Goal: Navigation & Orientation: Find specific page/section

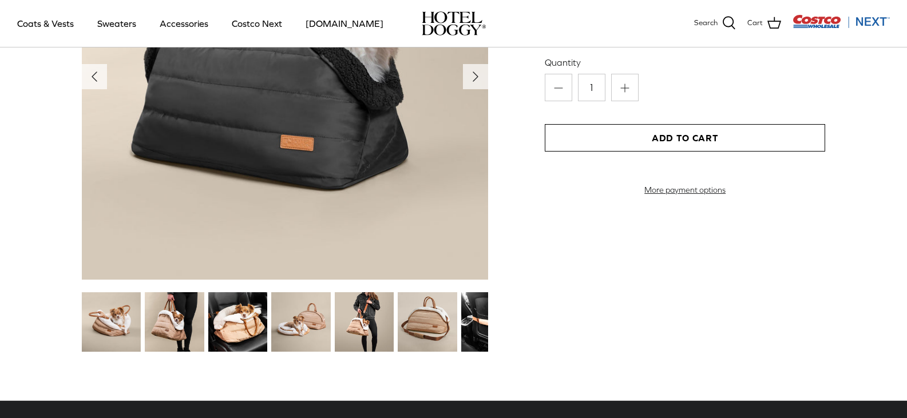
scroll to position [1316, 0]
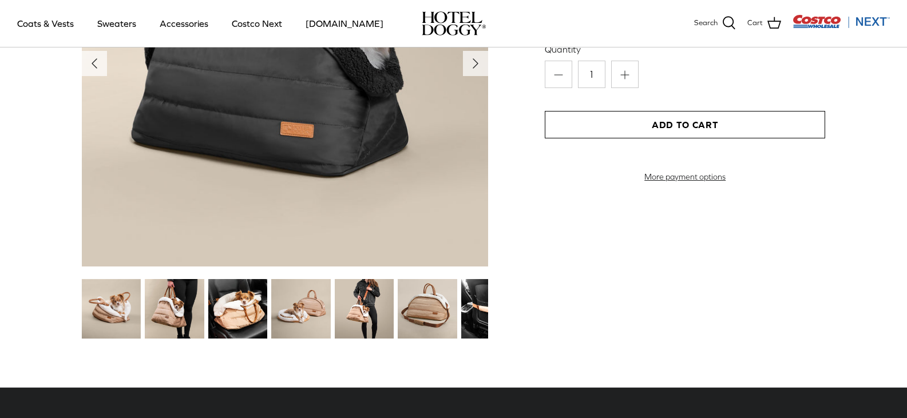
click at [302, 314] on img at bounding box center [300, 308] width 59 height 59
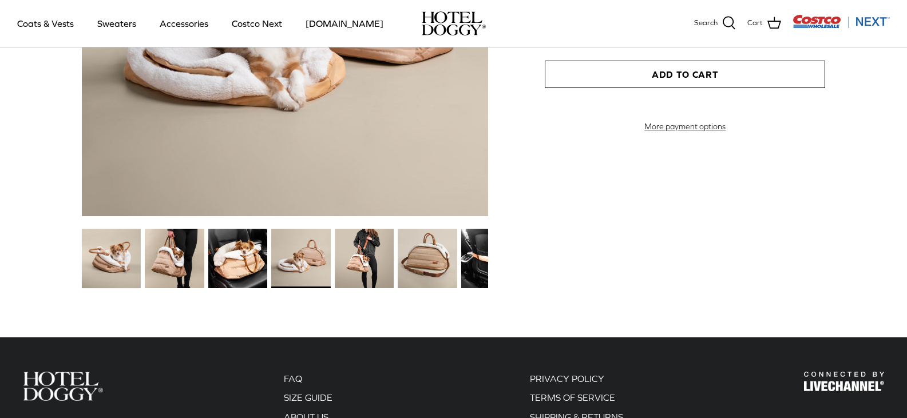
scroll to position [1374, 0]
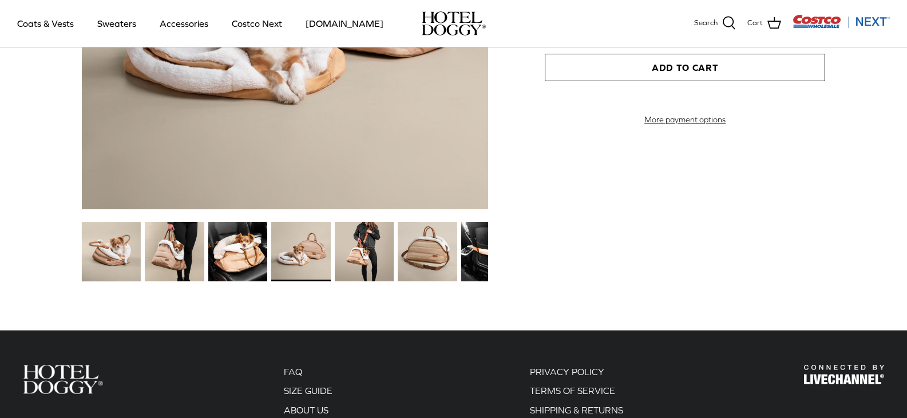
click at [423, 272] on img at bounding box center [427, 251] width 59 height 59
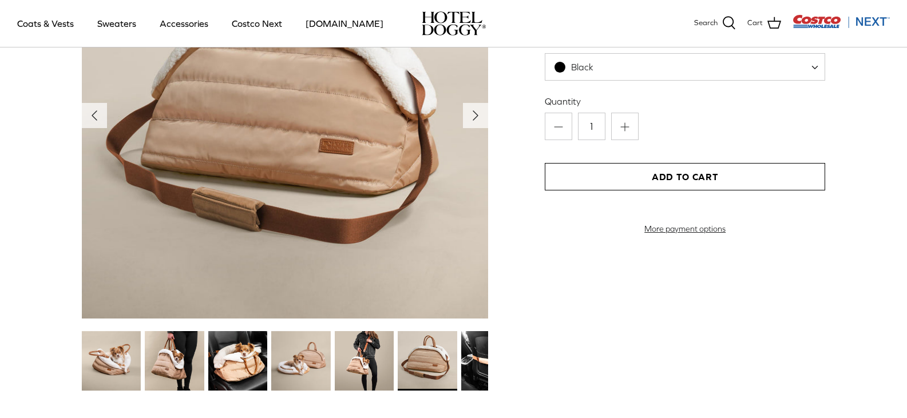
scroll to position [1202, 0]
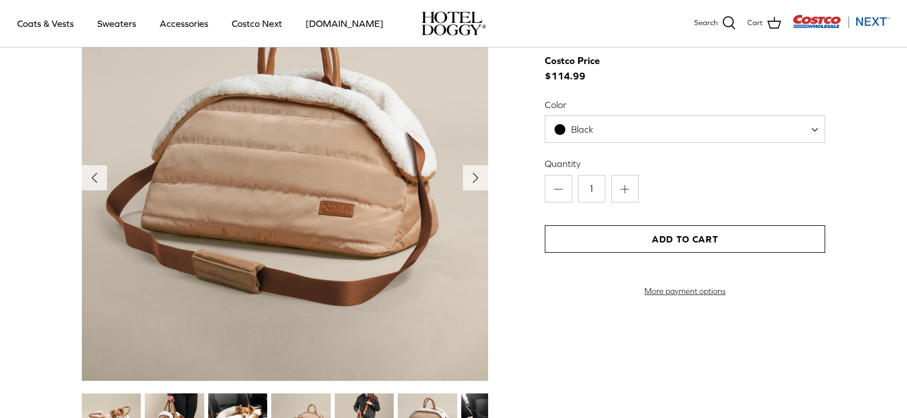
click at [812, 131] on span "Black" at bounding box center [685, 129] width 280 height 27
click at [859, 201] on div "Left Right" at bounding box center [453, 215] width 847 height 481
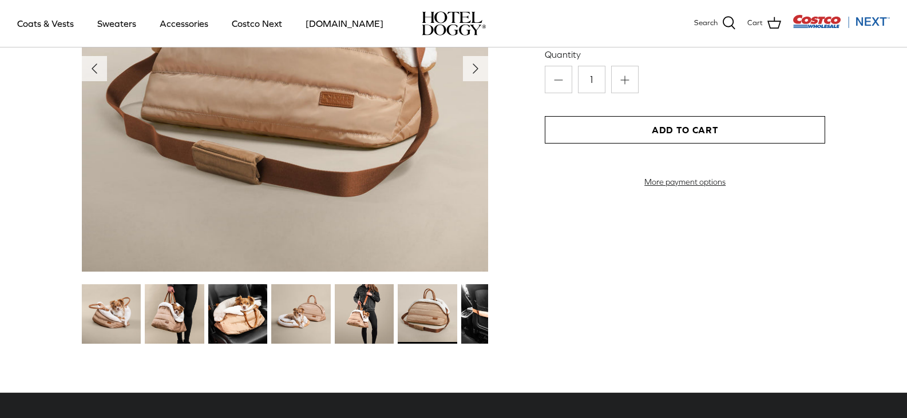
scroll to position [1316, 0]
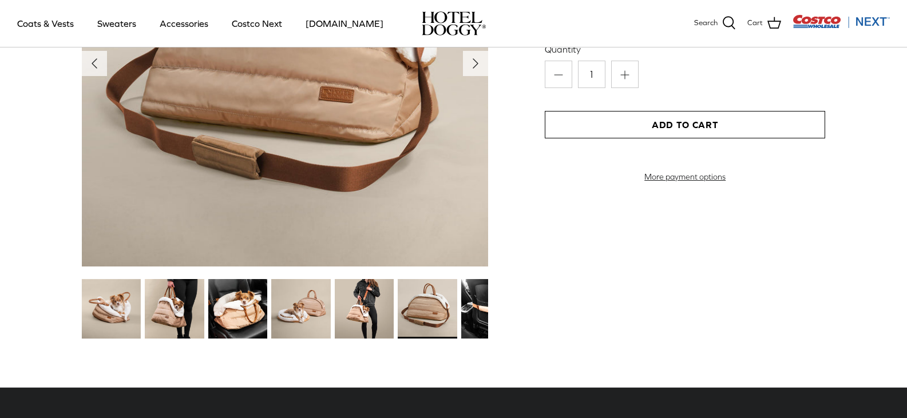
click at [347, 314] on img at bounding box center [364, 308] width 59 height 59
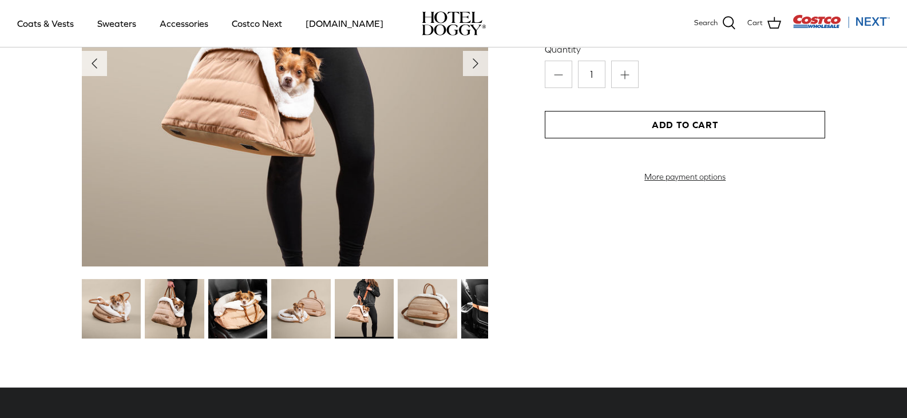
click at [222, 298] on img at bounding box center [237, 308] width 59 height 59
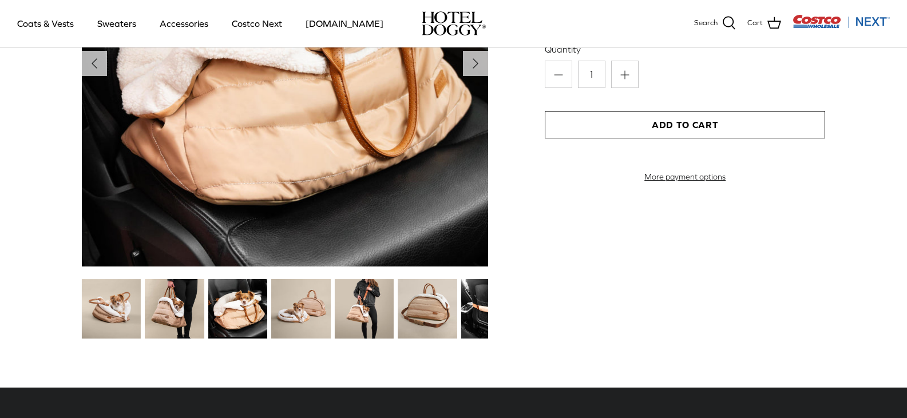
click at [476, 315] on img at bounding box center [490, 308] width 59 height 59
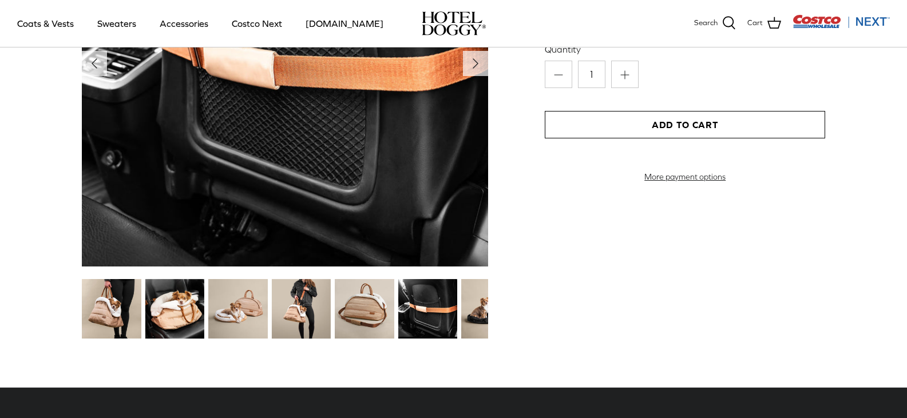
click at [477, 314] on img at bounding box center [490, 308] width 59 height 59
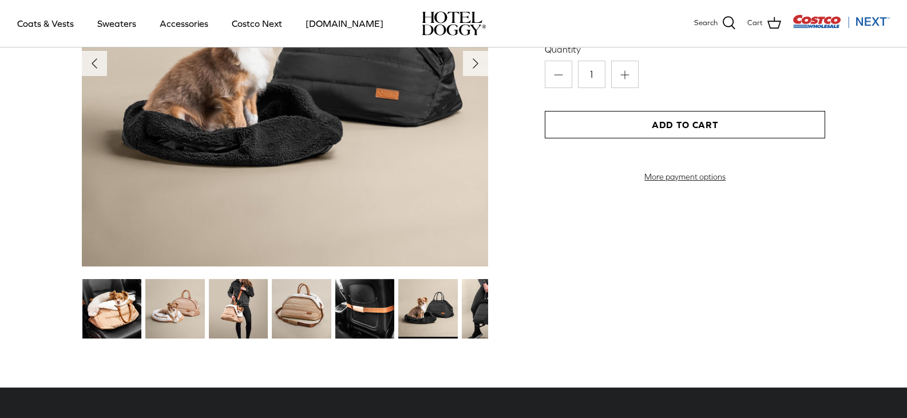
click at [470, 323] on img at bounding box center [491, 308] width 59 height 59
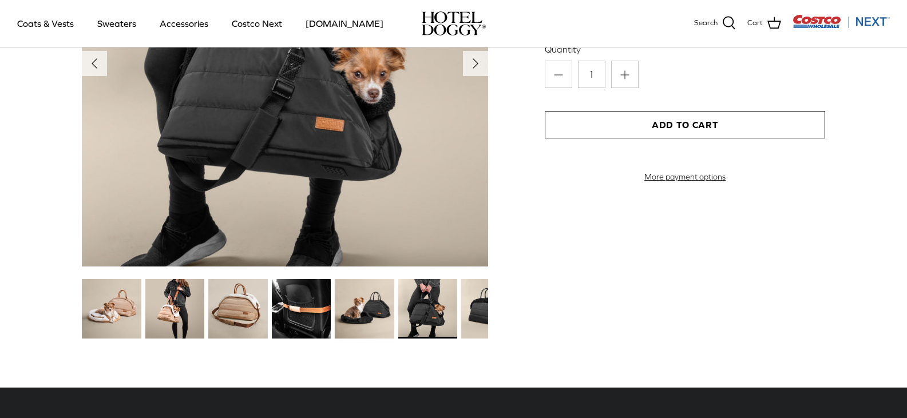
scroll to position [1259, 0]
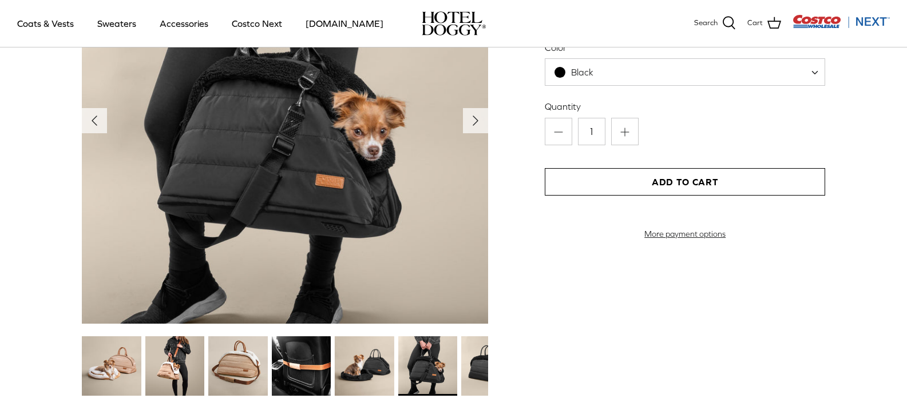
click at [476, 366] on img at bounding box center [490, 366] width 59 height 59
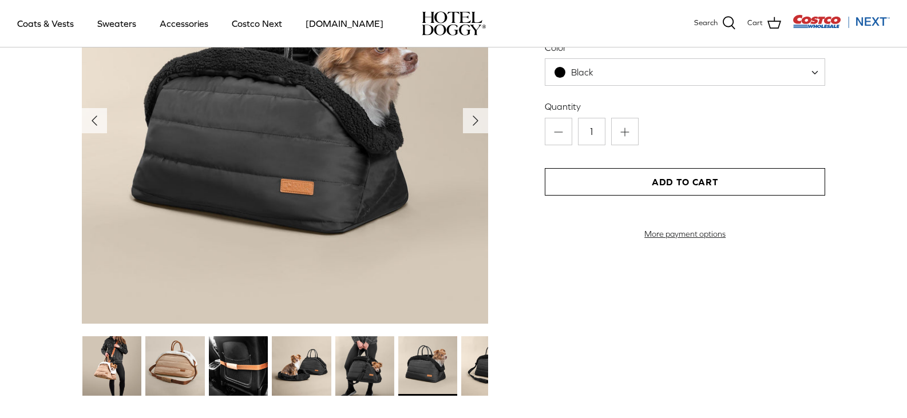
click at [472, 366] on img at bounding box center [490, 366] width 59 height 59
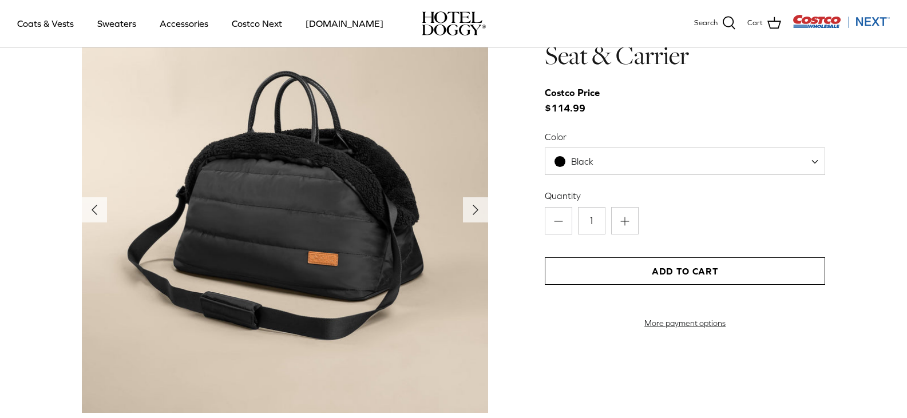
scroll to position [1145, 0]
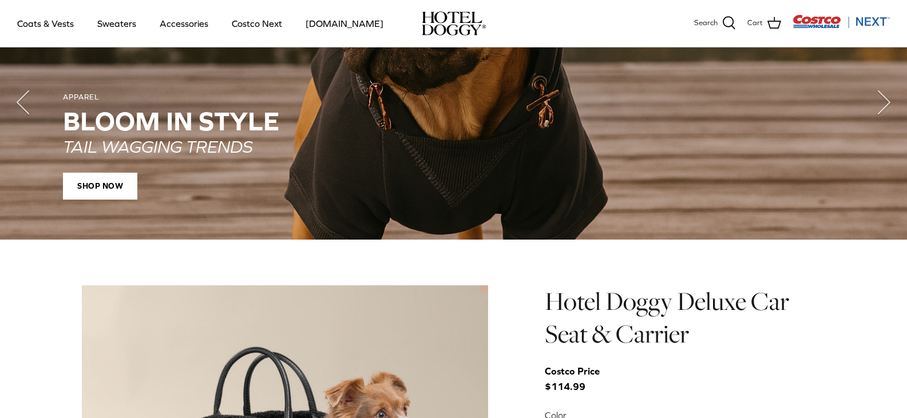
scroll to position [896, 0]
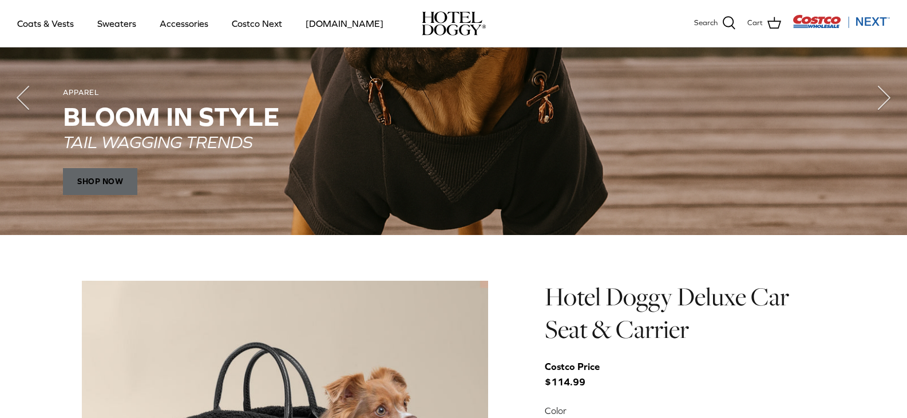
click at [80, 175] on span "SHOP NOW" at bounding box center [100, 181] width 74 height 27
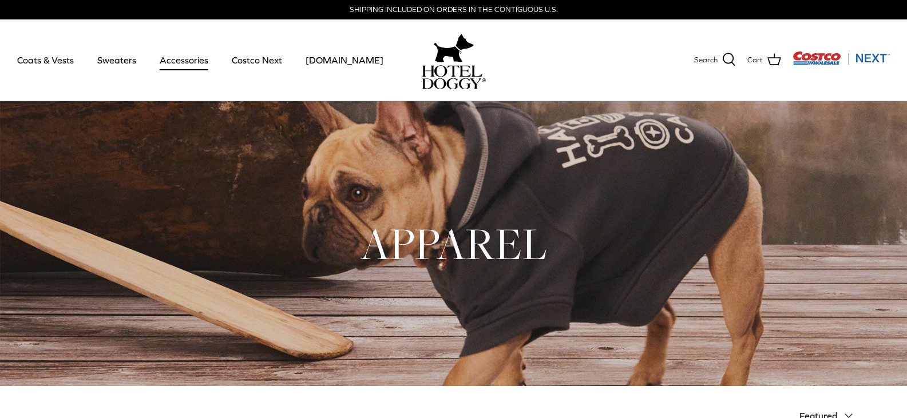
click at [181, 61] on link "Accessories" at bounding box center [183, 60] width 69 height 39
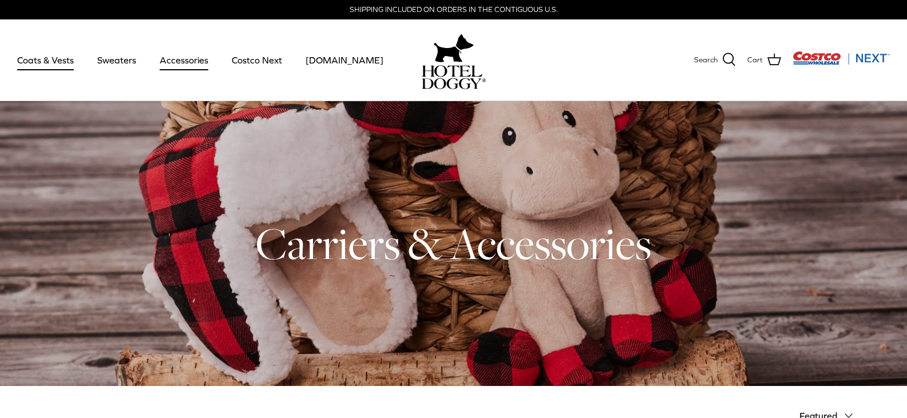
click at [58, 56] on link "Coats & Vests" at bounding box center [45, 60] width 77 height 39
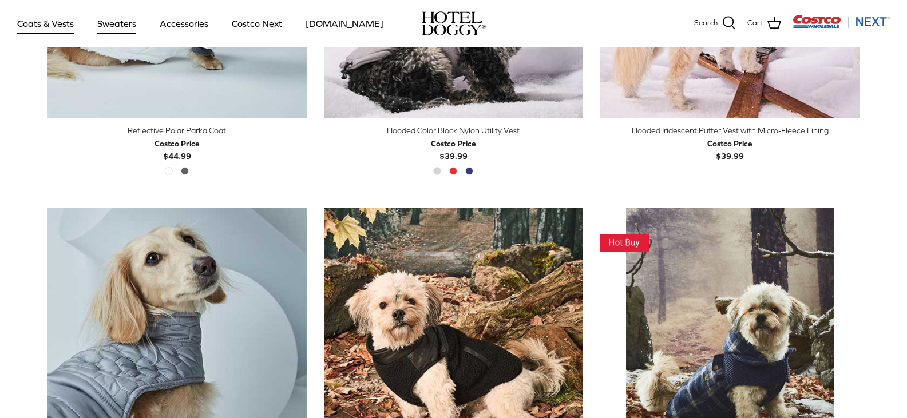
scroll to position [848, 0]
